Goal: Information Seeking & Learning: Learn about a topic

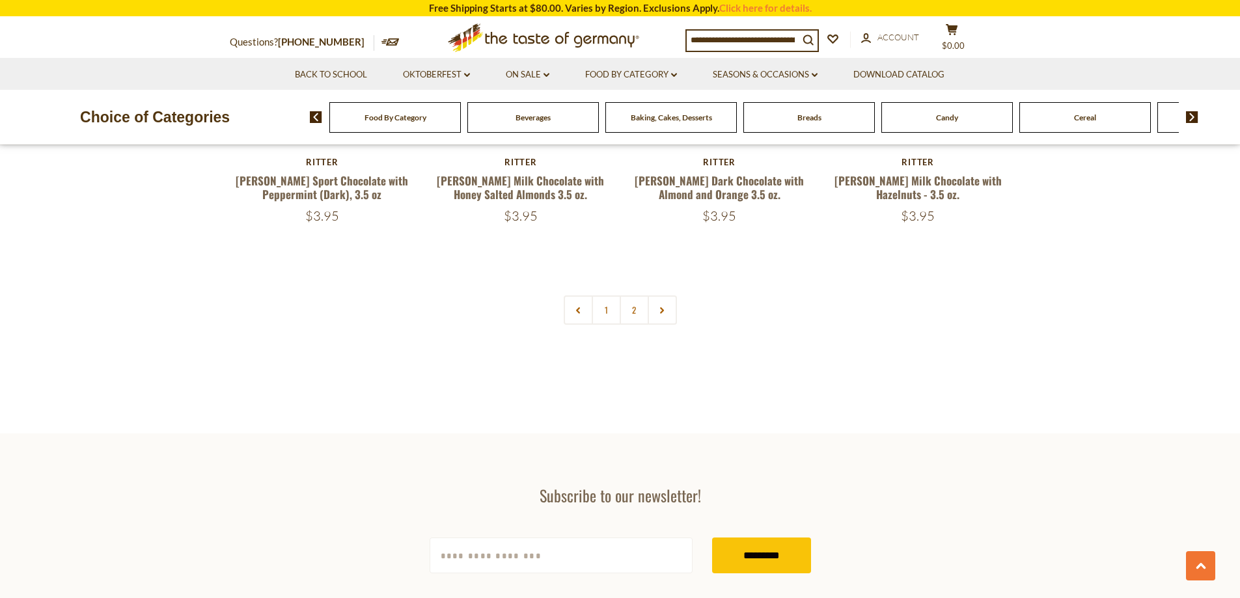
scroll to position [2603, 0]
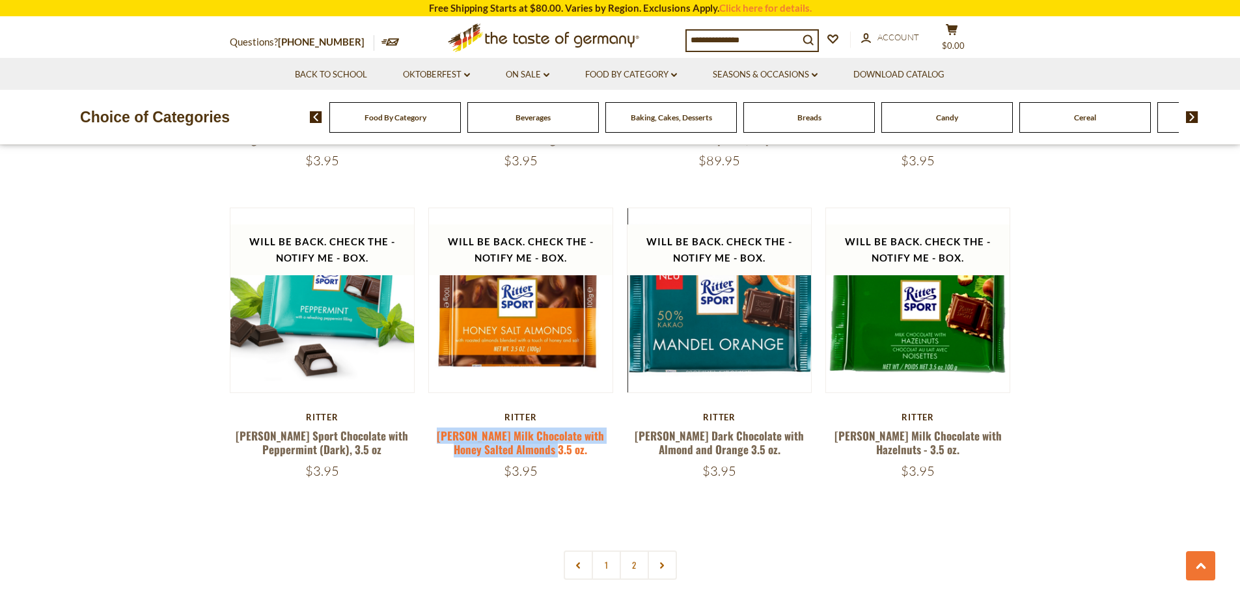
drag, startPoint x: 572, startPoint y: 427, endPoint x: 431, endPoint y: 410, distance: 142.2
click at [431, 429] on h5 "[PERSON_NAME] Milk Chocolate with Honey Salted Almonds 3.5 oz." at bounding box center [520, 443] width 185 height 28
copy link "[PERSON_NAME] Milk Chocolate with Honey Salted Almonds 3.5 oz."
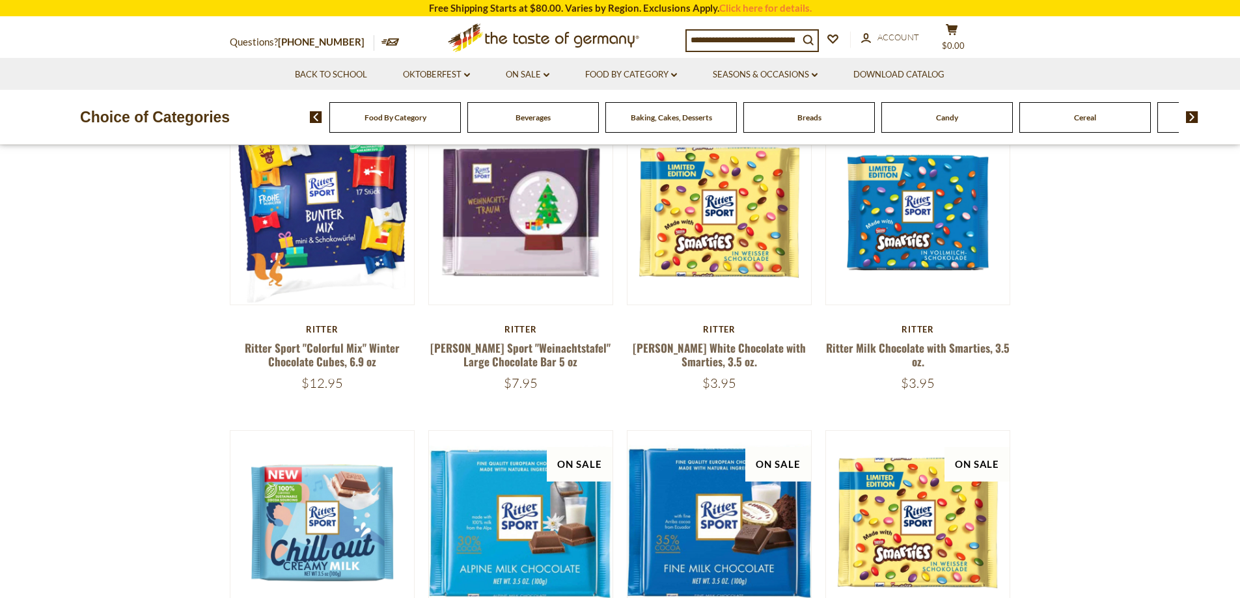
scroll to position [0, 0]
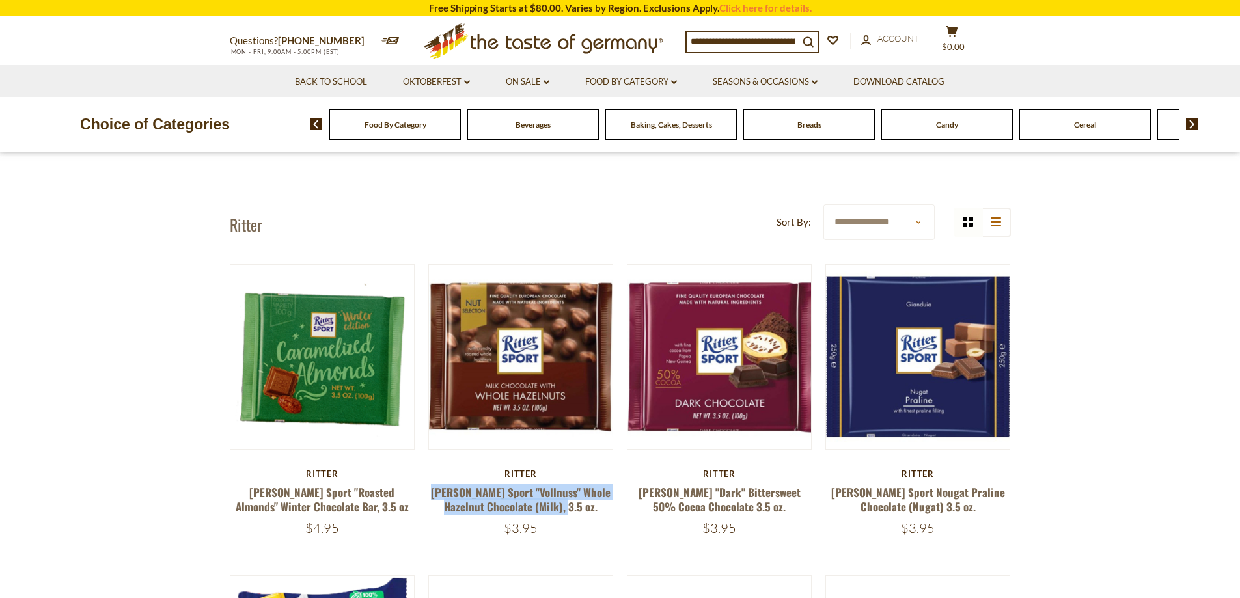
drag, startPoint x: 426, startPoint y: 493, endPoint x: 580, endPoint y: 508, distance: 155.0
copy link "[PERSON_NAME] Sport "Vollnuss" Whole Hazelnut Chocolate (Milk), 3.5 oz."
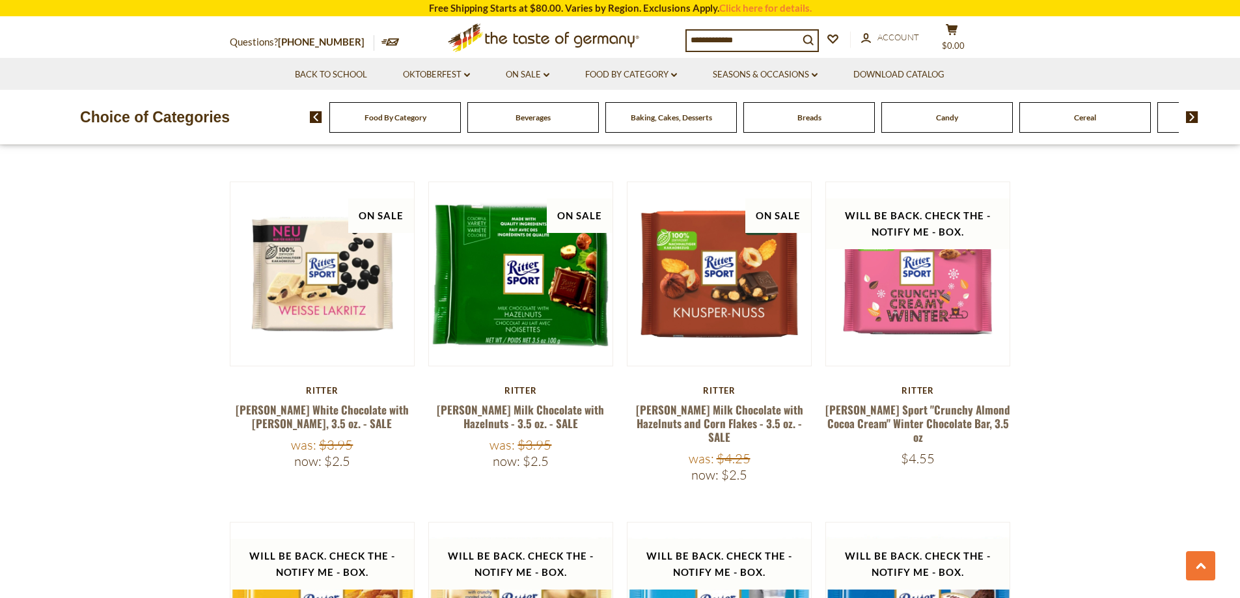
scroll to position [1366, 0]
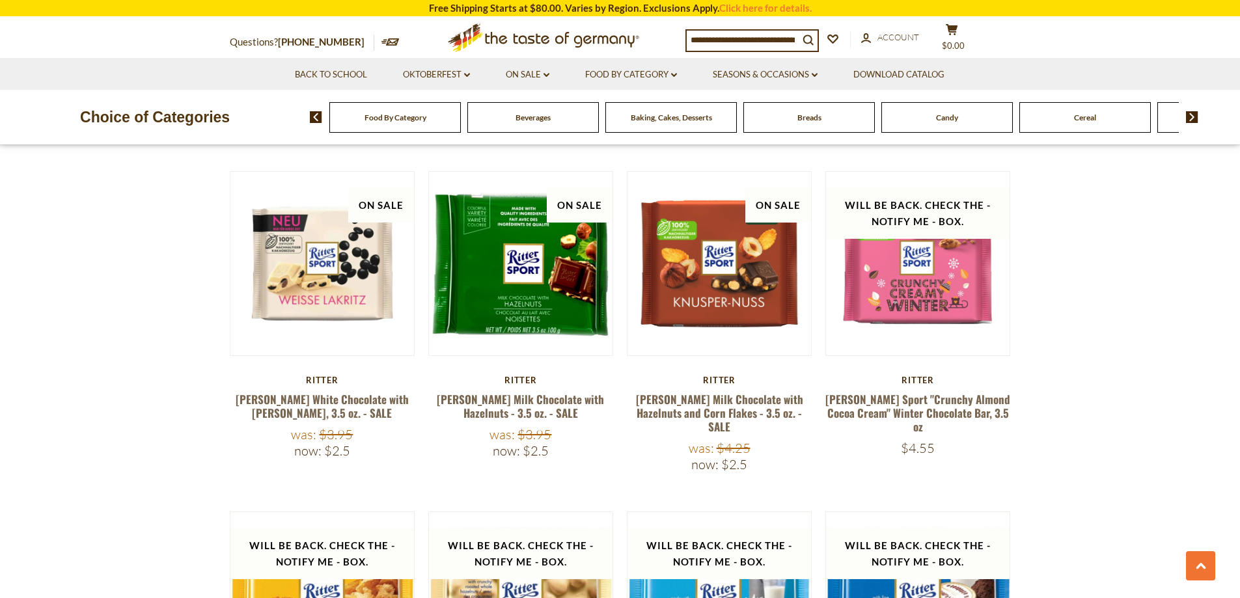
drag, startPoint x: 655, startPoint y: 400, endPoint x: 780, endPoint y: 407, distance: 125.1
click at [780, 407] on div "Quick View [PERSON_NAME] [PERSON_NAME] Sport "Roasted Almonds" Winter Chocolate…" at bounding box center [620, 326] width 781 height 2857
click at [779, 440] on div "Was: $4.25" at bounding box center [719, 448] width 185 height 16
click at [653, 440] on div "Was: $4.25" at bounding box center [719, 448] width 185 height 16
drag, startPoint x: 624, startPoint y: 383, endPoint x: 748, endPoint y: 404, distance: 126.0
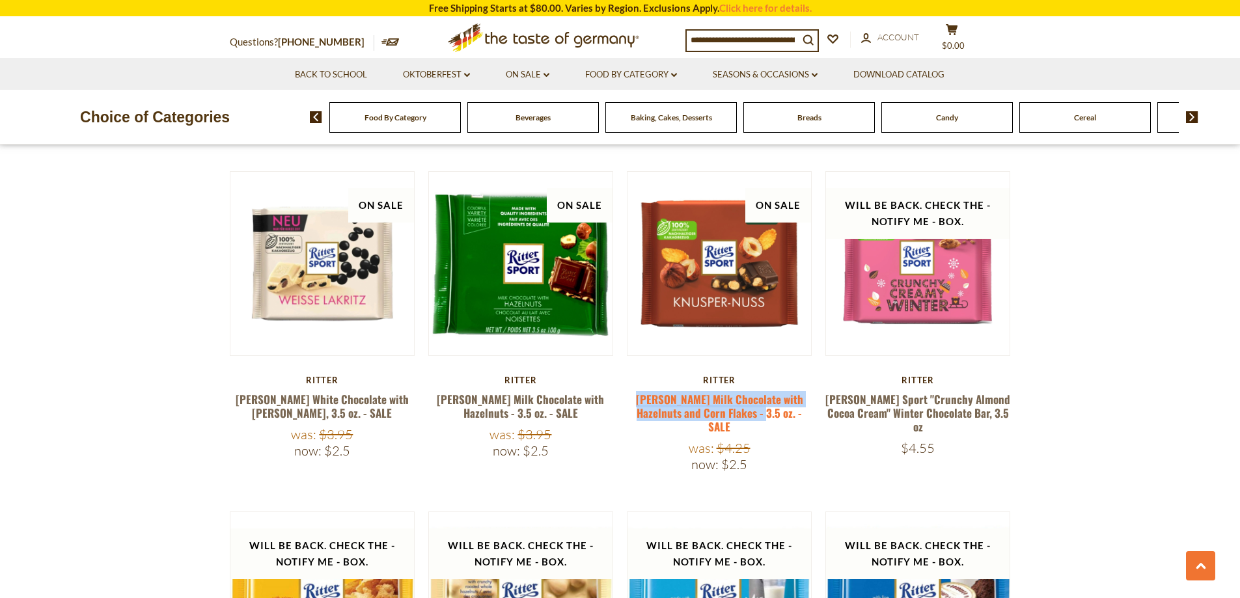
click at [748, 404] on div "Quick View [PERSON_NAME] [PERSON_NAME] Sport "Roasted Almonds" Winter Chocolate…" at bounding box center [620, 326] width 781 height 2857
copy link "[PERSON_NAME] Milk Chocolate with Hazelnuts and Corn Flakes - 3.5 oz."
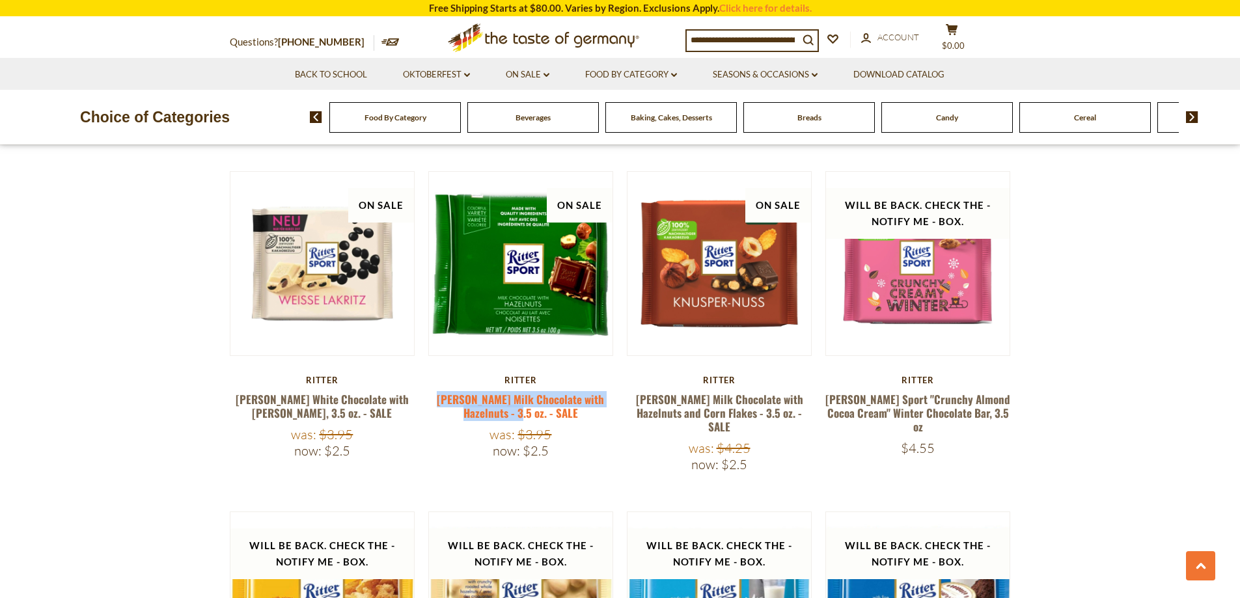
drag, startPoint x: 431, startPoint y: 389, endPoint x: 522, endPoint y: 404, distance: 91.7
click at [522, 404] on h5 "[PERSON_NAME] Milk Chocolate with Hazelnuts - 3.5 oz. - SALE" at bounding box center [520, 406] width 185 height 28
copy link "[PERSON_NAME] Milk Chocolate with Hazelnuts - 3.5 oz."
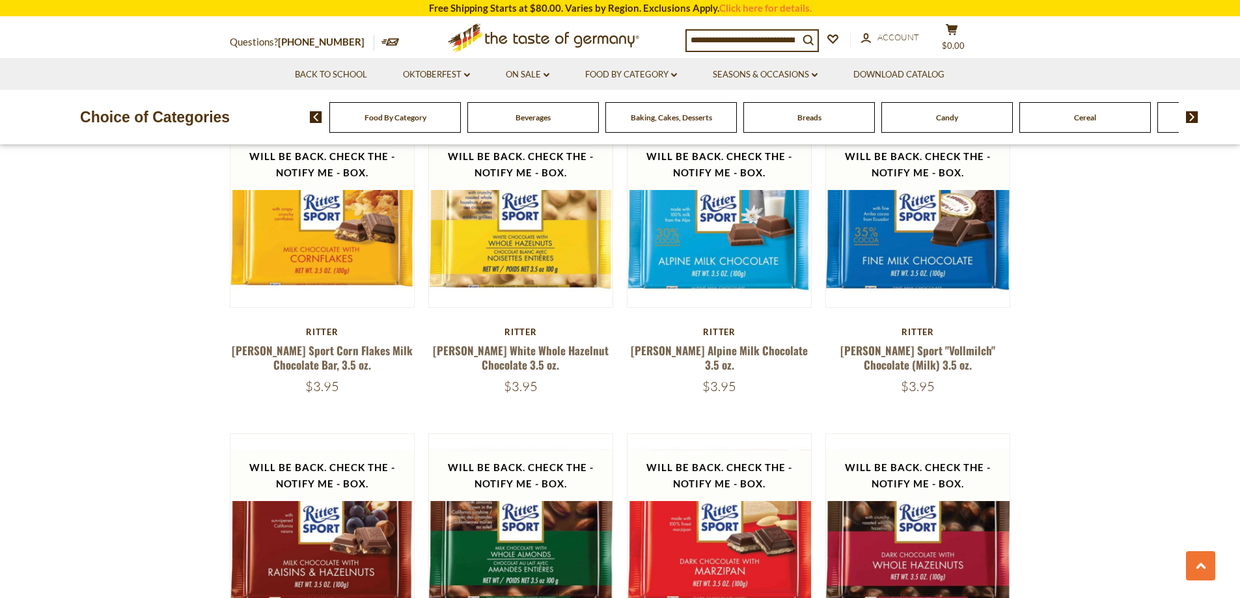
scroll to position [1757, 0]
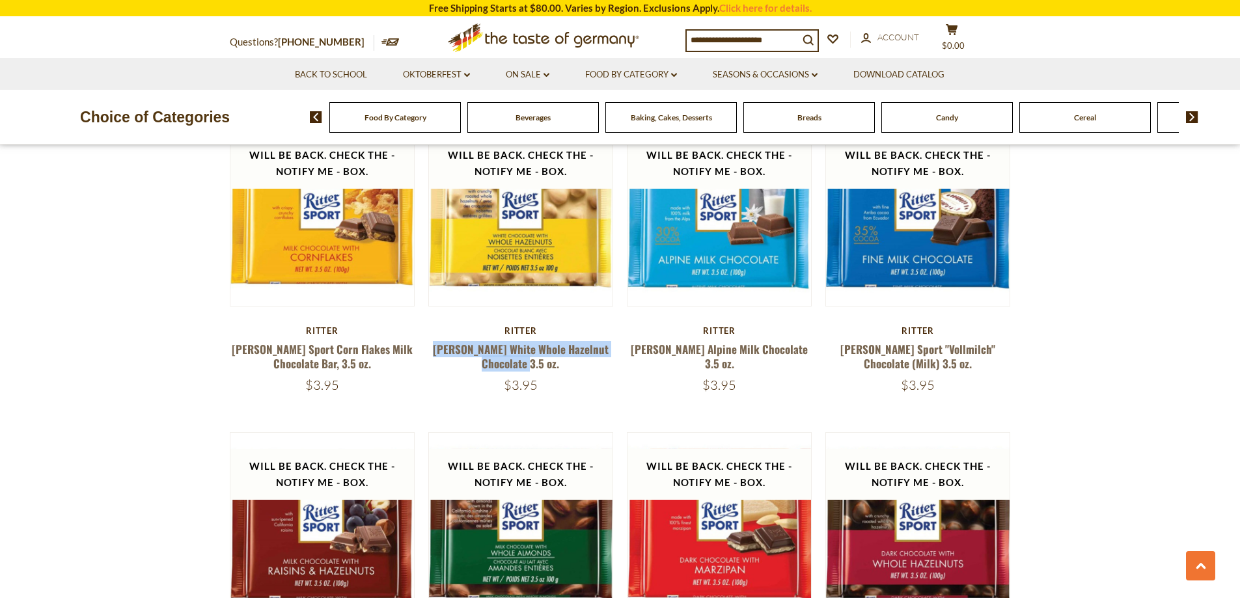
drag, startPoint x: 427, startPoint y: 319, endPoint x: 601, endPoint y: 333, distance: 174.9
copy link "[PERSON_NAME] White Whole Hazelnut Chocolate 3.5 oz."
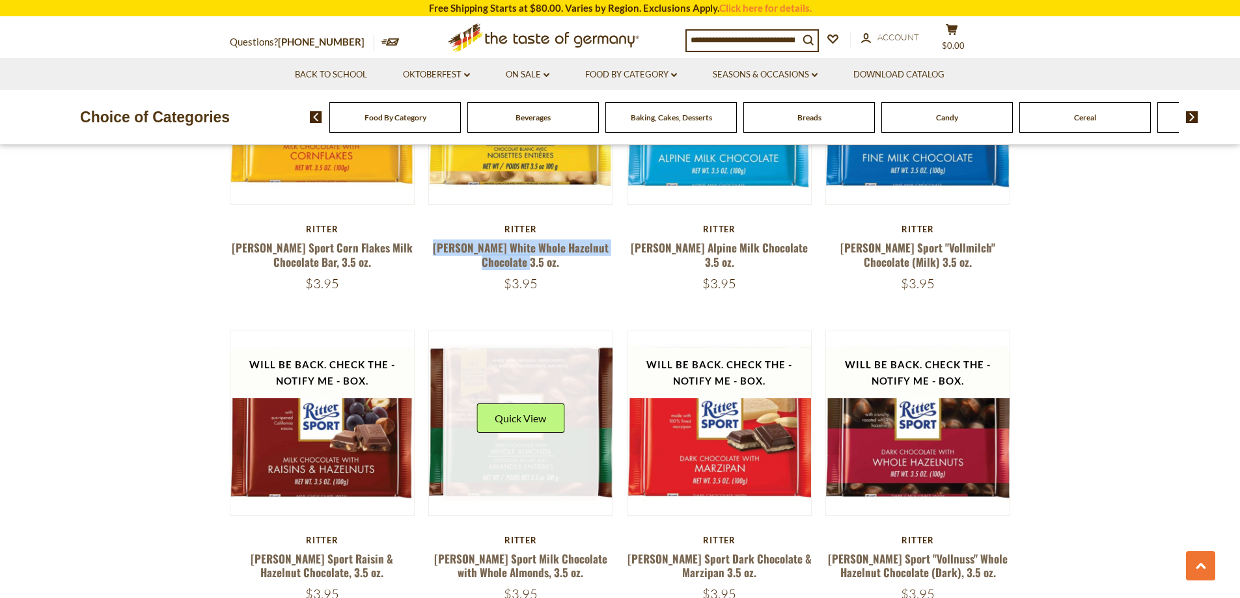
scroll to position [1952, 0]
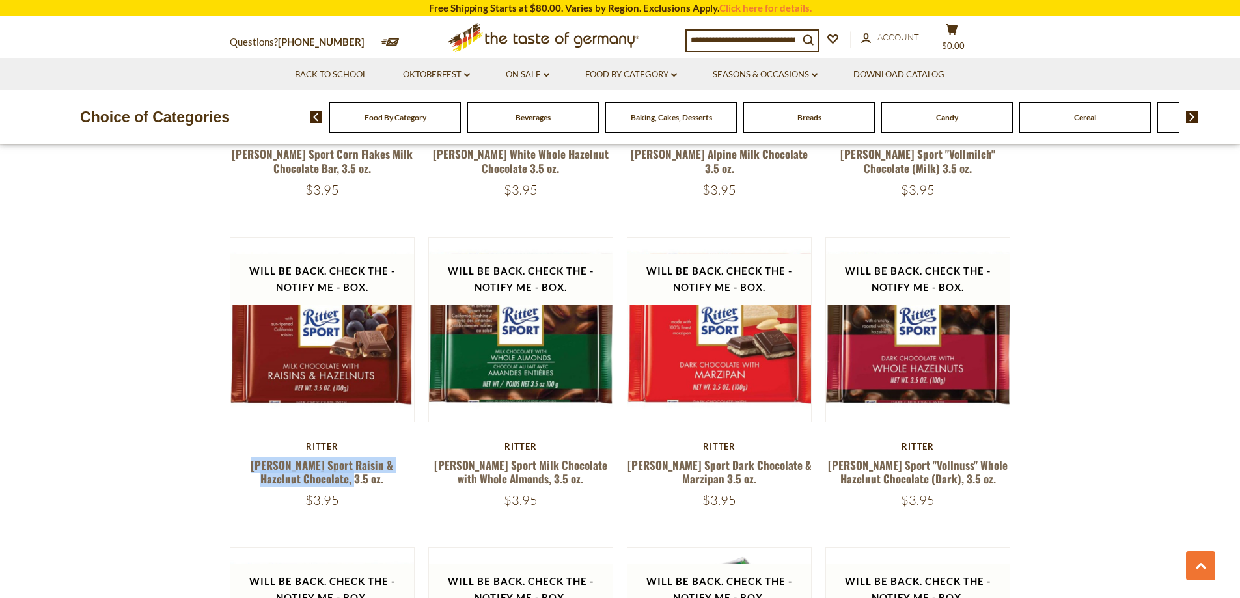
drag, startPoint x: 245, startPoint y: 433, endPoint x: 385, endPoint y: 451, distance: 140.4
click at [385, 458] on h5 "[PERSON_NAME] Sport Raisin & Hazelnut Chocolate, 3.5 oz." at bounding box center [322, 472] width 185 height 28
copy link "[PERSON_NAME] Sport Raisin & Hazelnut Chocolate, 3.5 oz."
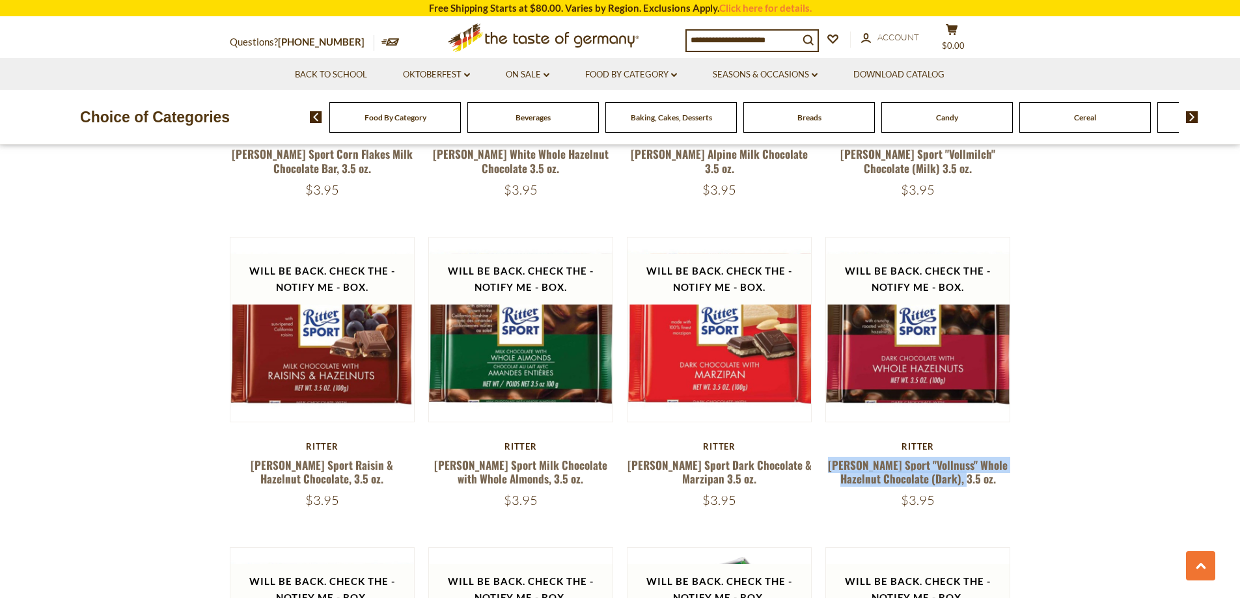
drag, startPoint x: 852, startPoint y: 439, endPoint x: 979, endPoint y: 457, distance: 128.1
click at [979, 458] on h5 "[PERSON_NAME] Sport "Vollnuss" Whole Hazelnut Chocolate (Dark), 3.5 oz." at bounding box center [917, 472] width 185 height 28
copy link "[PERSON_NAME] Sport "Vollnuss" Whole Hazelnut Chocolate (Dark), 3.5 oz."
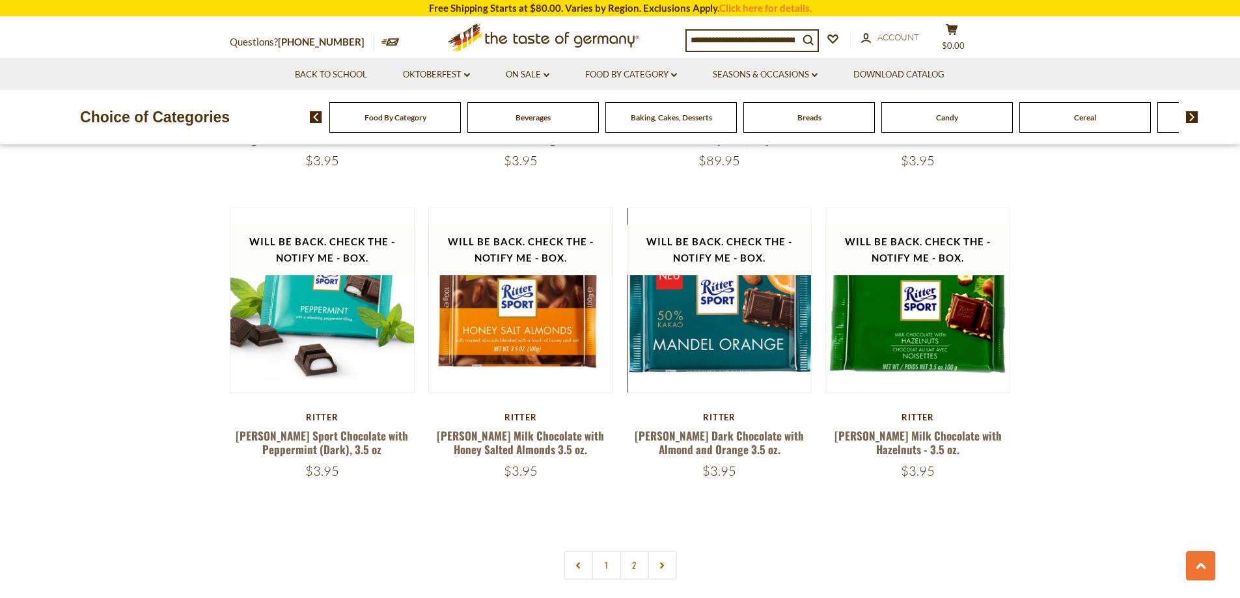
scroll to position [2668, 0]
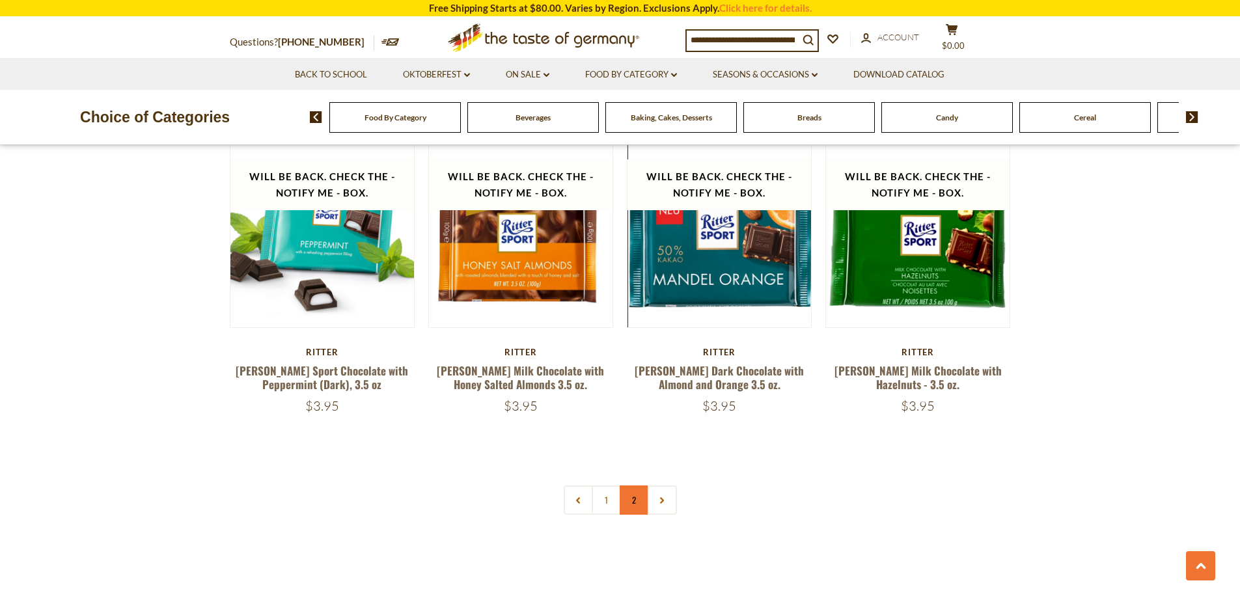
click at [632, 485] on link "2" at bounding box center [633, 499] width 29 height 29
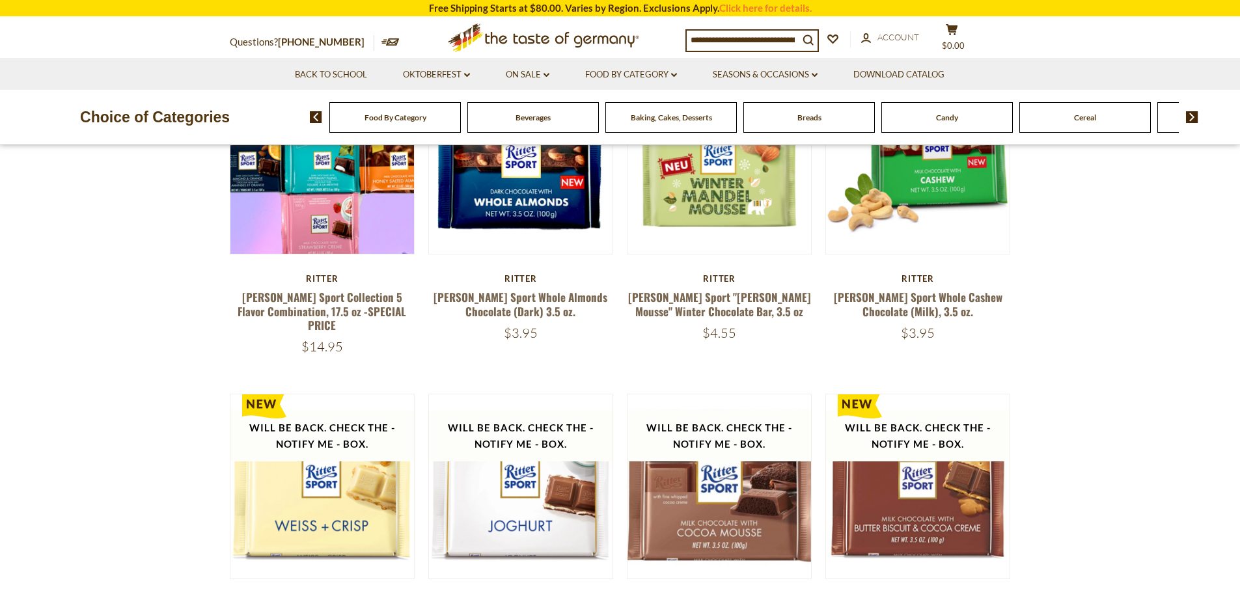
scroll to position [130, 0]
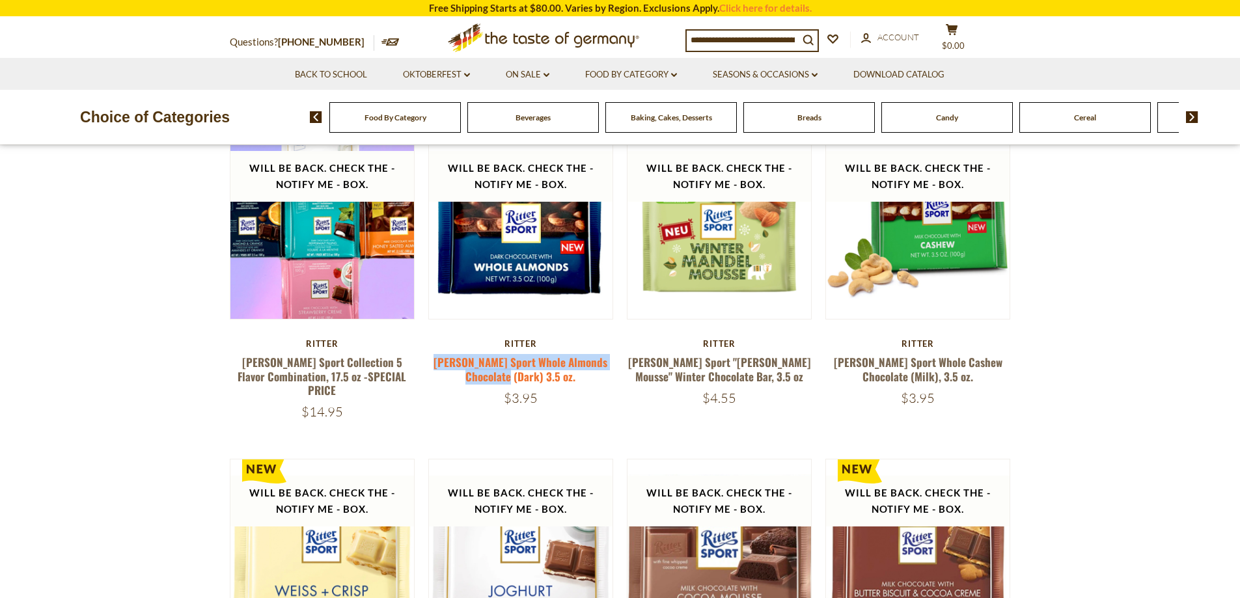
drag, startPoint x: 424, startPoint y: 364, endPoint x: 518, endPoint y: 373, distance: 94.1
copy link "[PERSON_NAME] Sport Whole Almonds Chocolate (Dark)"
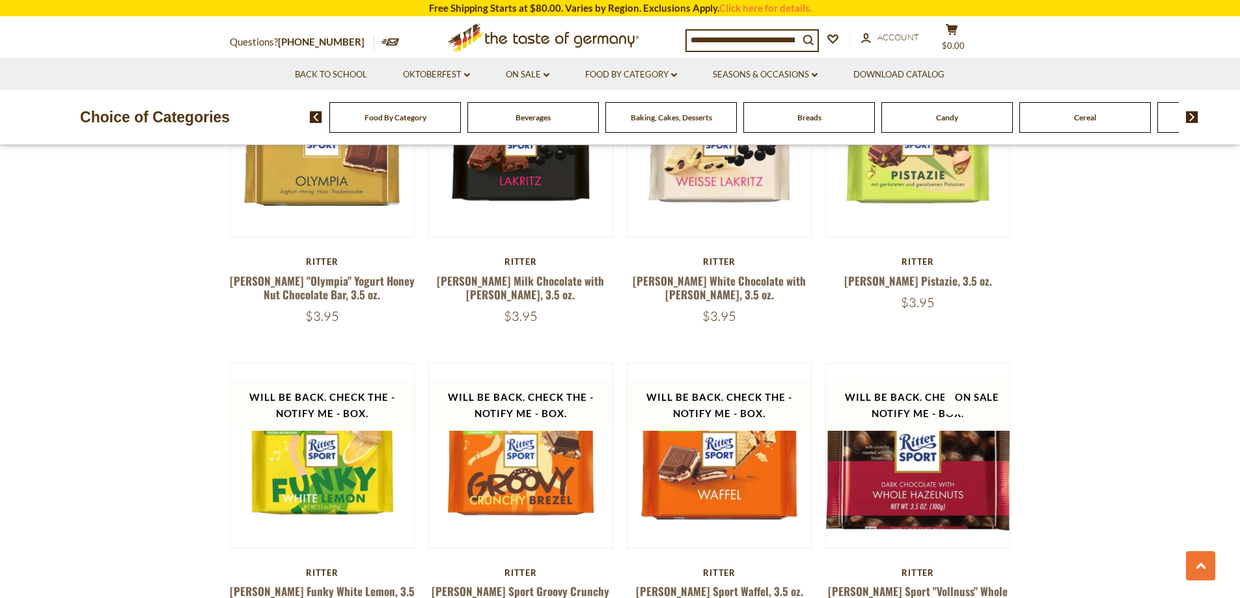
scroll to position [1366, 0]
